Goal: Task Accomplishment & Management: Manage account settings

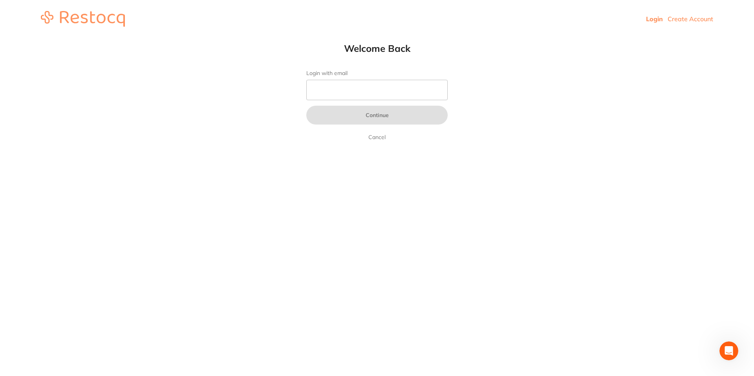
type input "[PERSON_NAME][EMAIL_ADDRESS][PERSON_NAME][DOMAIN_NAME]"
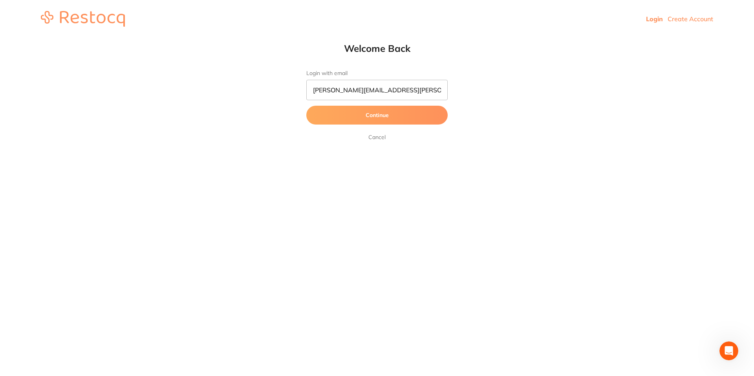
click at [362, 115] on button "Continue" at bounding box center [376, 115] width 141 height 19
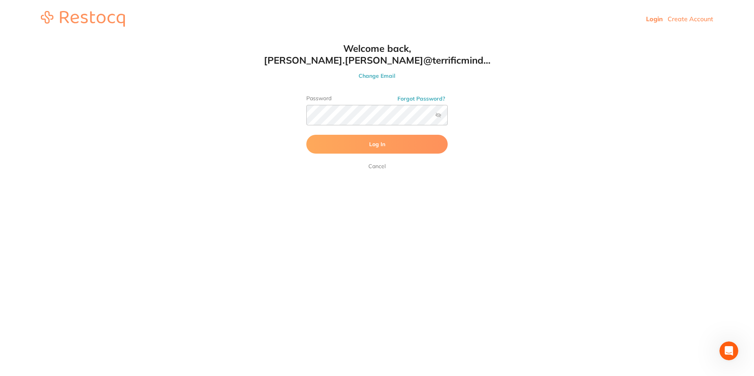
click at [344, 138] on button "Log In" at bounding box center [376, 144] width 141 height 19
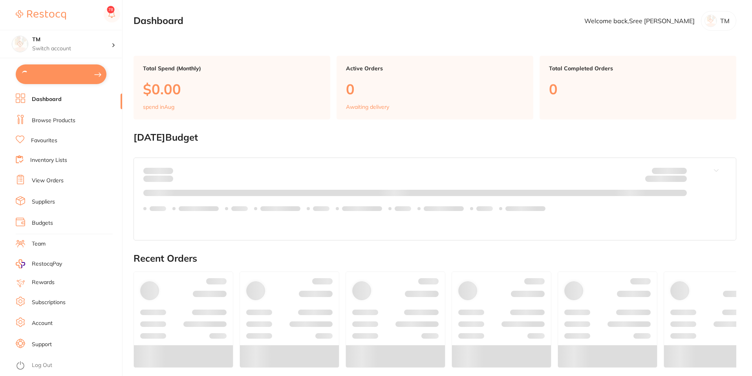
type input "10"
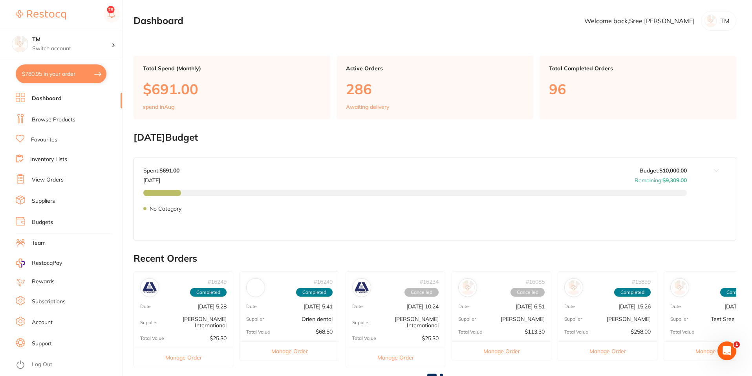
scroll to position [157, 0]
